Goal: Task Accomplishment & Management: Complete application form

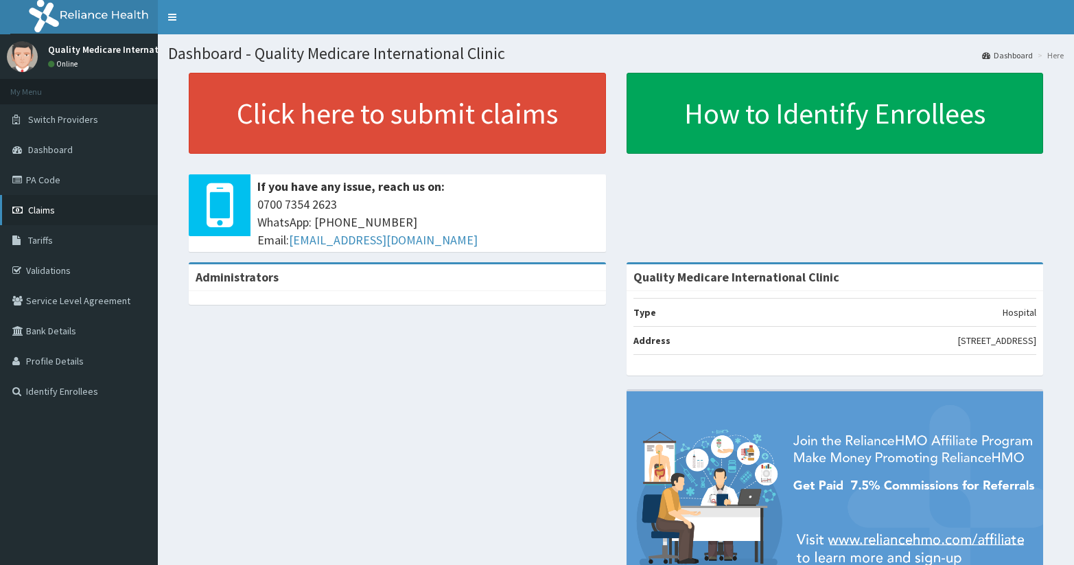
click at [40, 213] on span "Claims" at bounding box center [41, 210] width 27 height 12
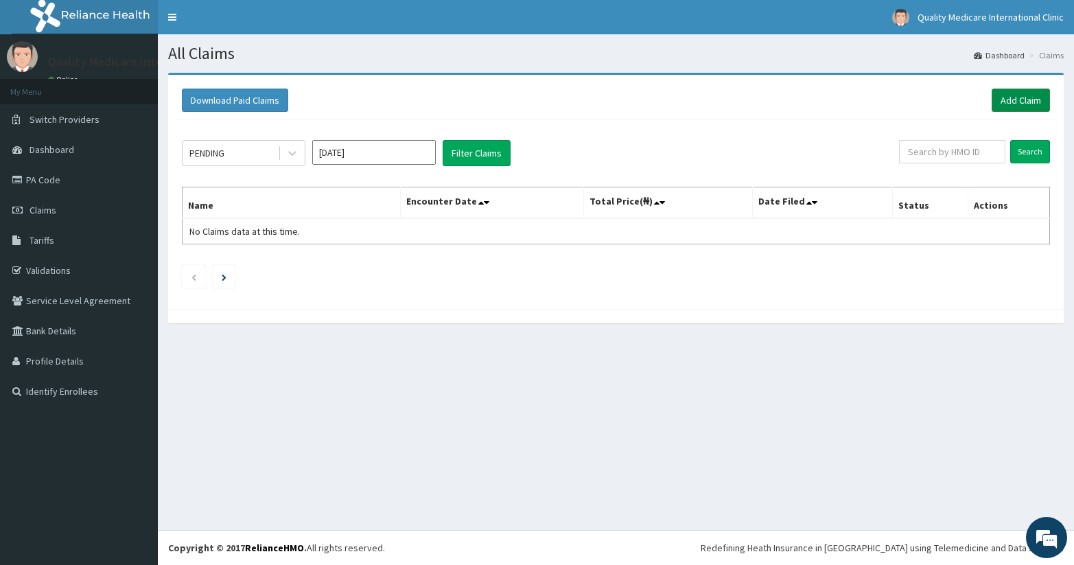
click at [1016, 97] on link "Add Claim" at bounding box center [1021, 100] width 58 height 23
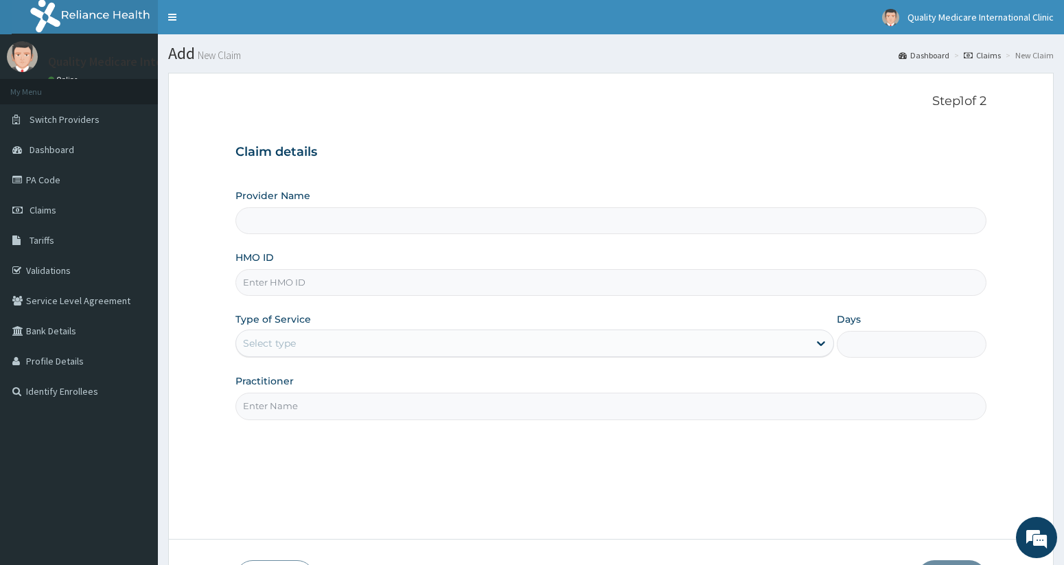
type input "Quality Medicare International Clinic"
click at [790, 283] on input "HMO ID" at bounding box center [610, 282] width 751 height 27
type input "ACH/10388/A"
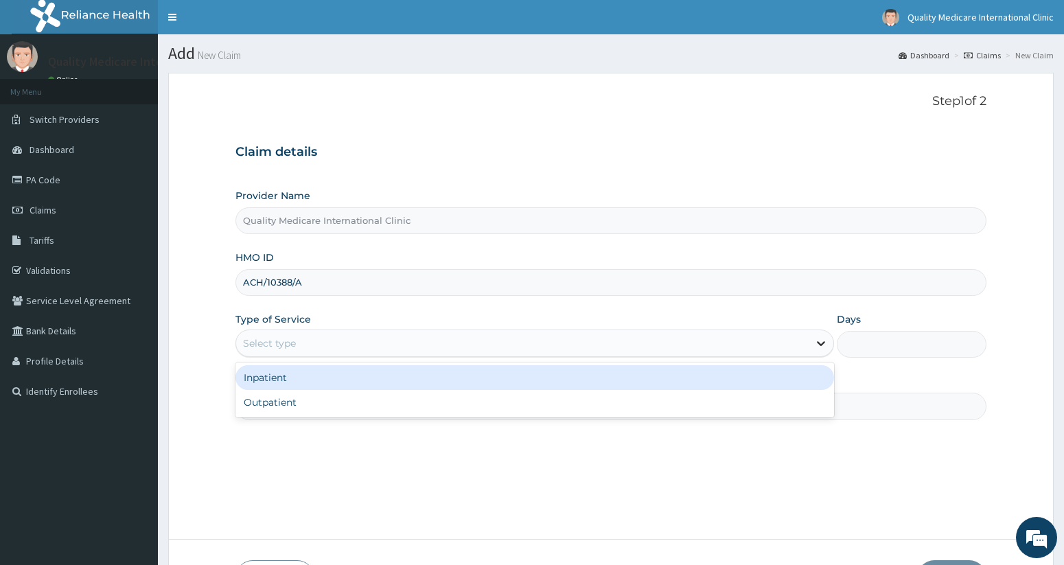
click at [820, 342] on icon at bounding box center [821, 343] width 14 height 14
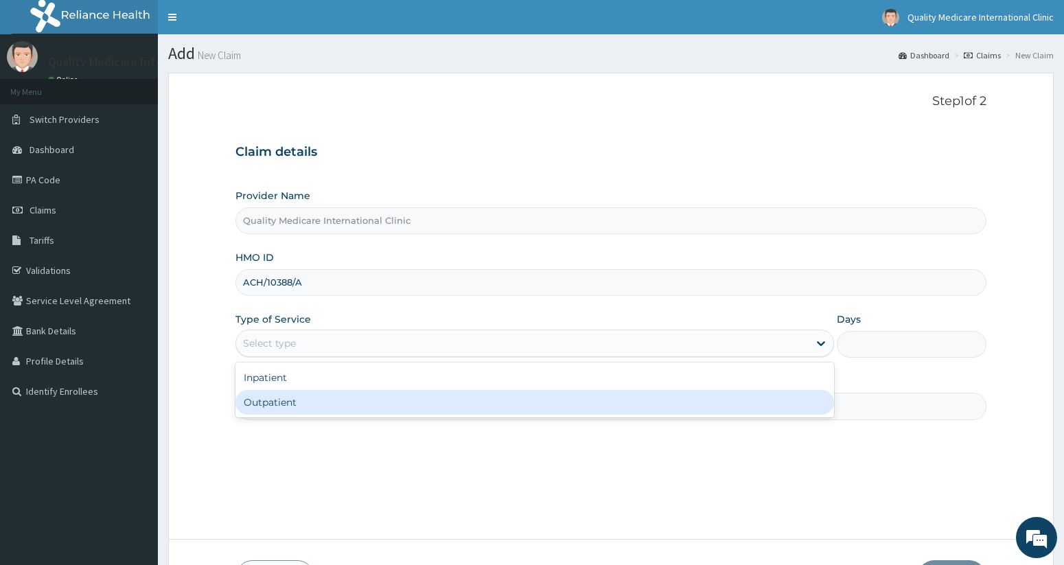
click at [784, 404] on div "Outpatient" at bounding box center [534, 402] width 599 height 25
type input "1"
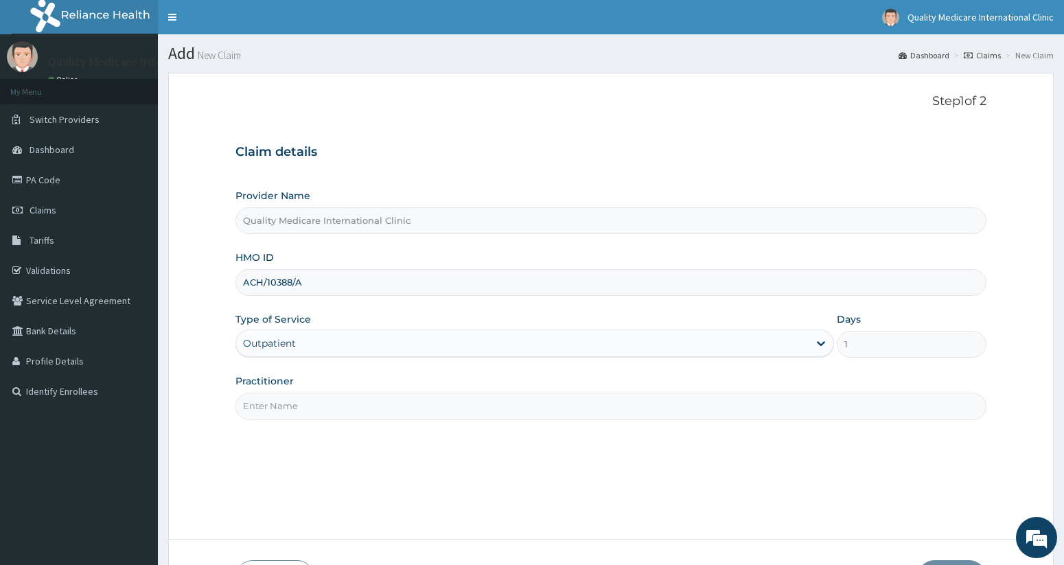
click at [837, 423] on div "Step 1 of 2 Claim details Provider Name Quality Medicare International Clinic H…" at bounding box center [610, 305] width 751 height 423
click at [837, 409] on input "Practitioner" at bounding box center [610, 406] width 751 height 27
type input "e"
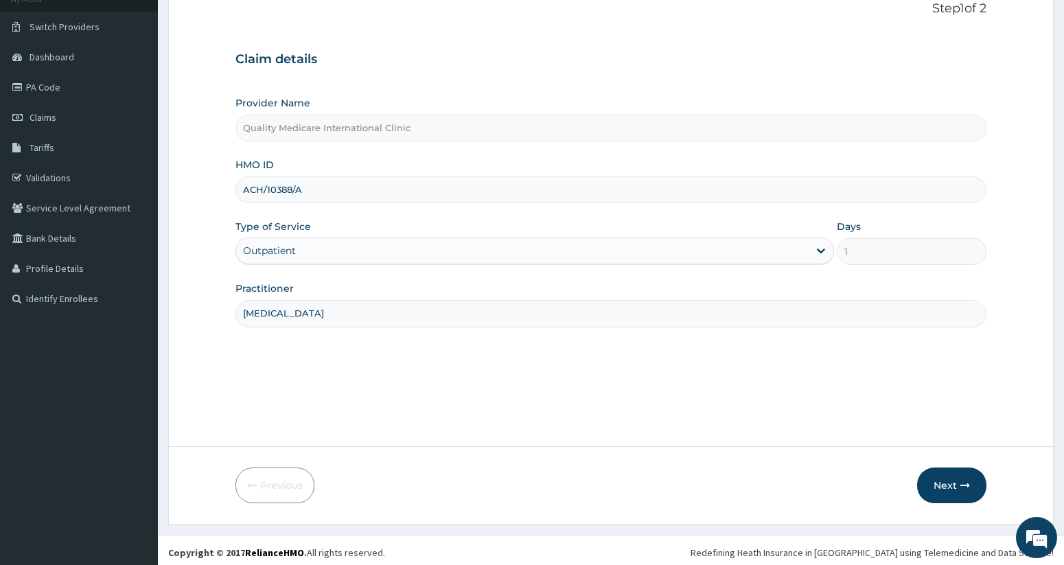
scroll to position [97, 0]
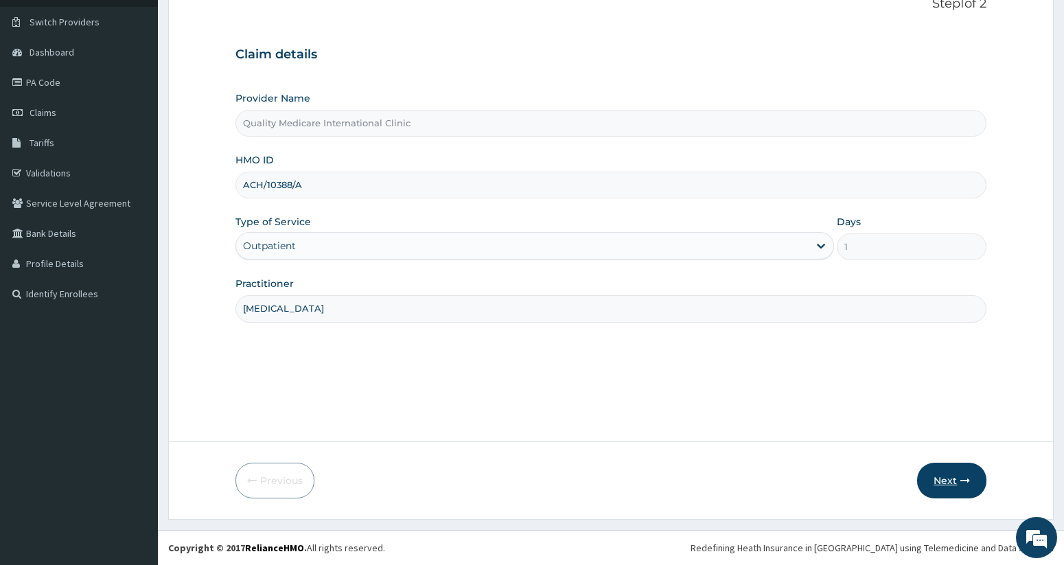
type input "Endocrinologist"
click at [955, 480] on button "Next" at bounding box center [951, 481] width 69 height 36
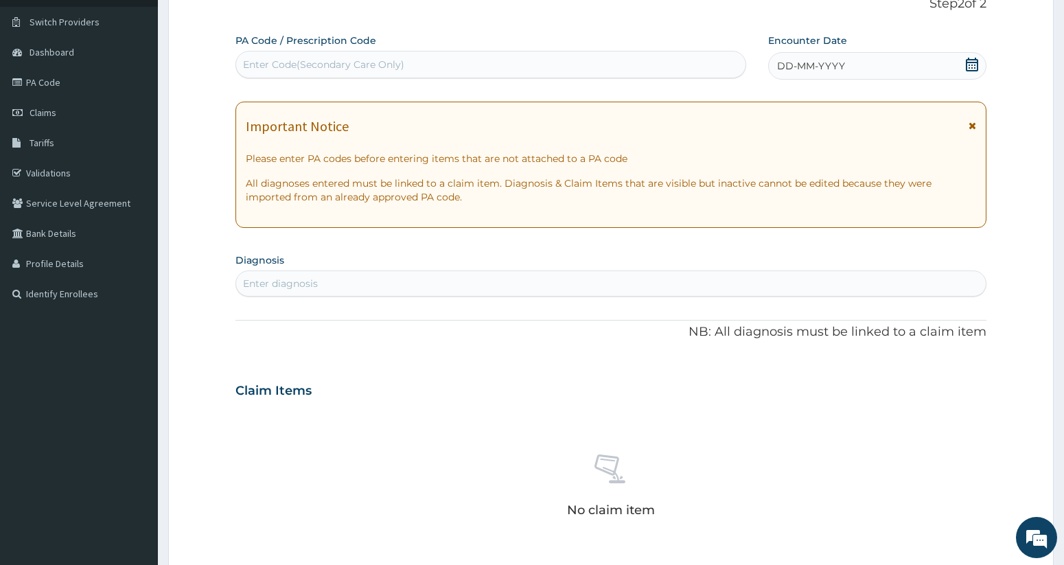
click at [616, 66] on div "Enter Code(Secondary Care Only)" at bounding box center [490, 65] width 509 height 22
click at [256, 64] on input "PA6525CF" at bounding box center [267, 65] width 49 height 14
type input "PA/6525CF"
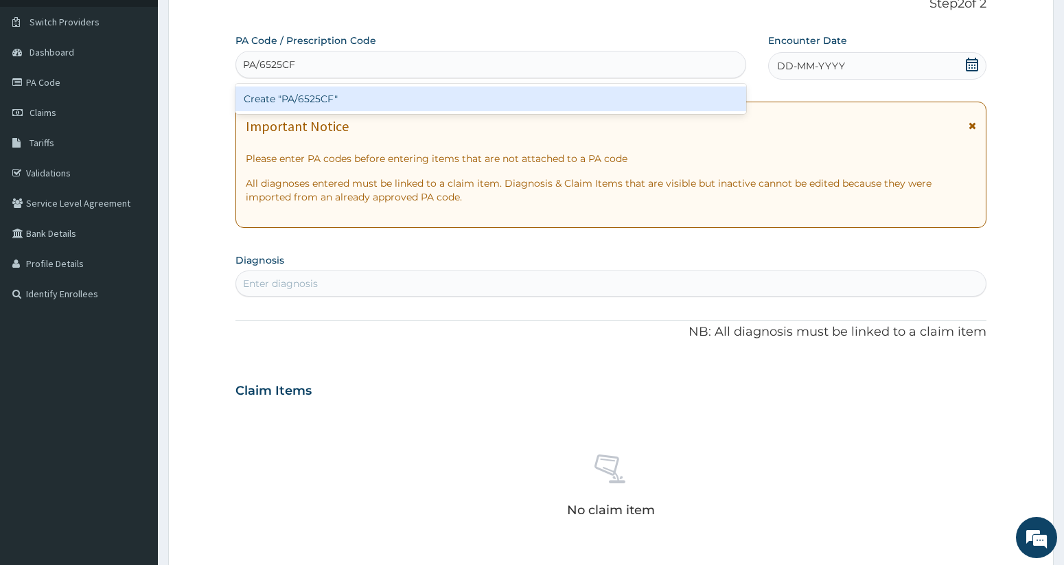
click at [316, 95] on div "Create "PA/6525CF"" at bounding box center [490, 98] width 511 height 25
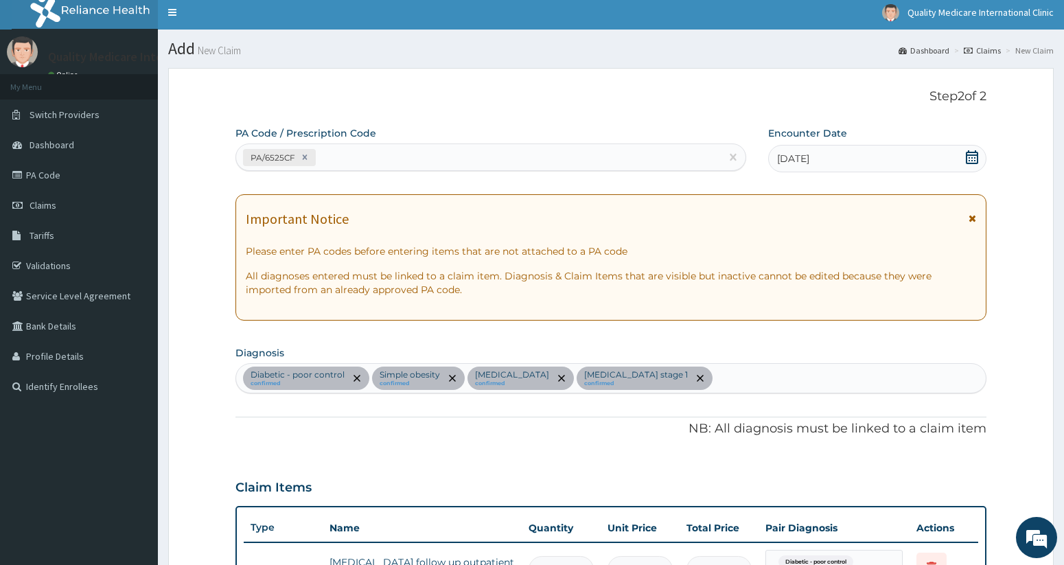
scroll to position [0, 0]
